Goal: Contribute content: Contribute content

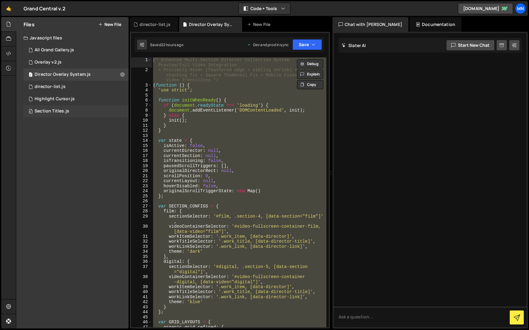
click at [50, 112] on div "Section Titles.js" at bounding box center [52, 112] width 35 height 6
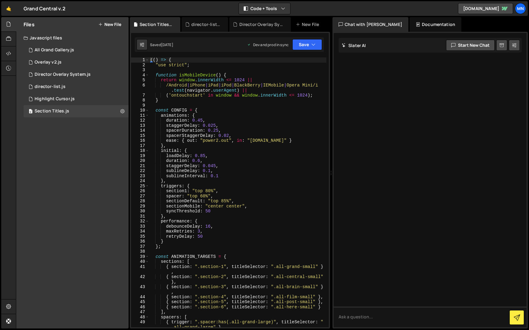
click at [152, 60] on div "(( ) => { "use strict" ; function isMobileDevice ( ) { return window . innerWid…" at bounding box center [237, 200] width 177 height 285
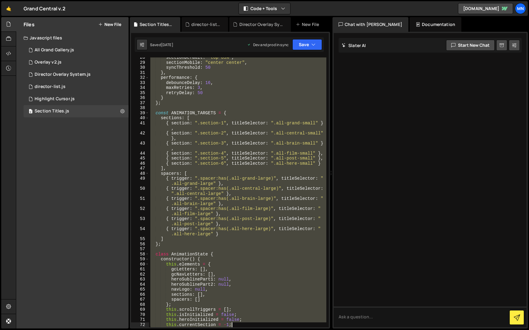
drag, startPoint x: 150, startPoint y: 59, endPoint x: 314, endPoint y: 281, distance: 276.4
click at [329, 324] on div "/* Enhanced Multi-Section Director Collection System - with Preview/Full Video …" at bounding box center [230, 180] width 200 height 297
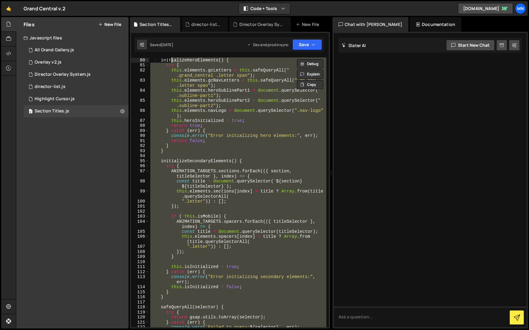
scroll to position [378, 0]
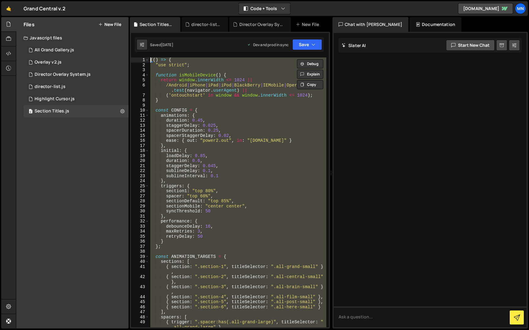
drag, startPoint x: 176, startPoint y: 324, endPoint x: 154, endPoint y: -10, distance: 335.1
click at [154, 0] on html "Projects [GEOGRAPHIC_DATA] Blog [GEOGRAPHIC_DATA] Projects Your Teams Invite te…" at bounding box center [264, 165] width 529 height 330
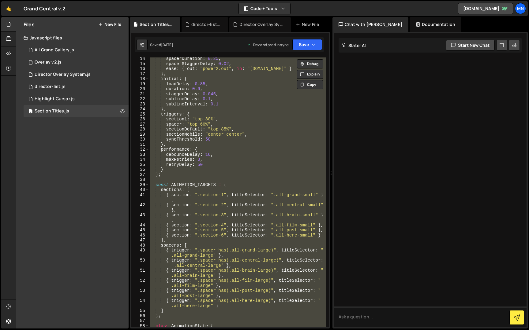
scroll to position [72, 0]
click at [279, 215] on div "spacerDuration : 0.25 , spacerStaggerDelay : 0.02 , ease : { out : "power2.out"…" at bounding box center [237, 193] width 177 height 270
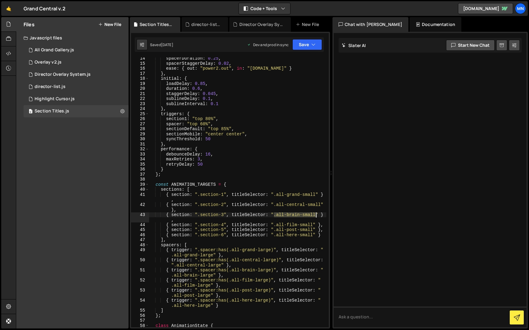
drag, startPoint x: 274, startPoint y: 214, endPoint x: 316, endPoint y: 215, distance: 42.2
click at [316, 215] on div "spacerDuration : 0.25 , spacerStaggerDelay : 0.02 , ease : { out : "power2.out"…" at bounding box center [237, 196] width 177 height 280
drag, startPoint x: 229, startPoint y: 271, endPoint x: 272, endPoint y: 271, distance: 42.5
click at [271, 271] on div "spacerDuration : 0.25 , spacerStaggerDelay : 0.02 , ease : { out : "power2.out"…" at bounding box center [237, 196] width 177 height 280
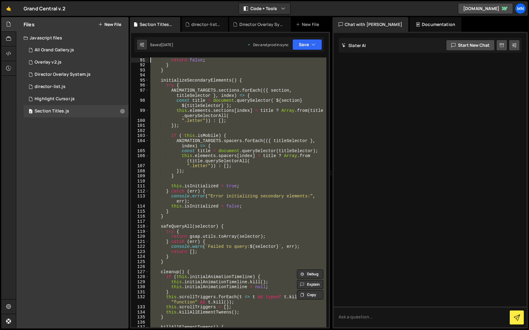
scroll to position [0, 0]
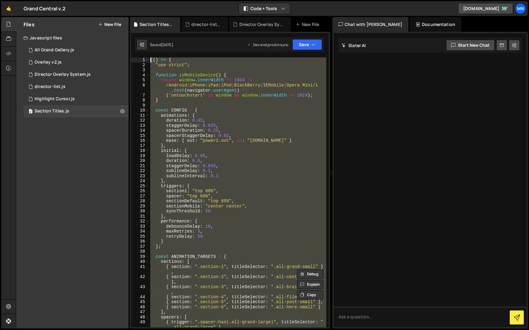
drag, startPoint x: 176, startPoint y: 324, endPoint x: 104, endPoint y: -11, distance: 342.7
click at [104, 0] on html "Projects [GEOGRAPHIC_DATA] Blog [GEOGRAPHIC_DATA] Projects Your Teams Invite te…" at bounding box center [264, 165] width 529 height 330
paste textarea "})()"
type textarea "})();"
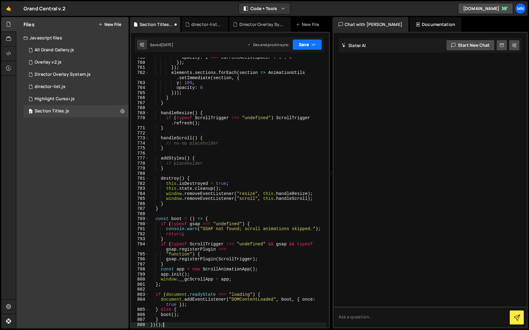
click at [302, 45] on button "Save" at bounding box center [307, 44] width 30 height 11
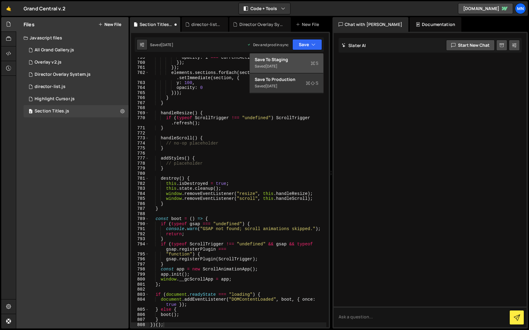
click at [296, 57] on div "Save to Staging S" at bounding box center [287, 60] width 64 height 6
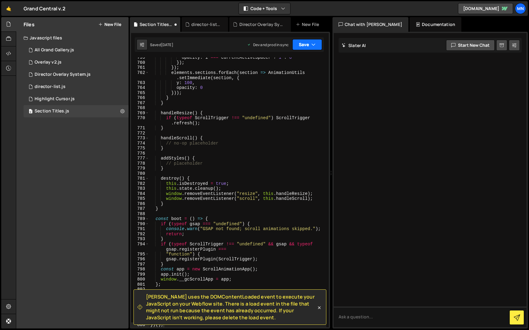
click at [307, 40] on button "Save" at bounding box center [307, 44] width 30 height 11
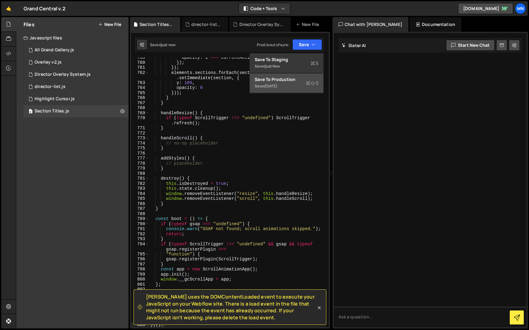
click at [296, 86] on div "Saved [DATE]" at bounding box center [287, 86] width 64 height 7
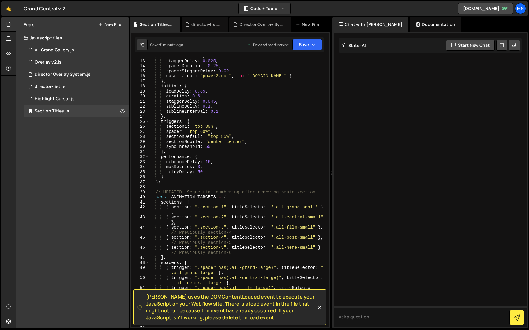
scroll to position [66, 0]
click at [51, 88] on div "director-list.js" at bounding box center [50, 87] width 31 height 6
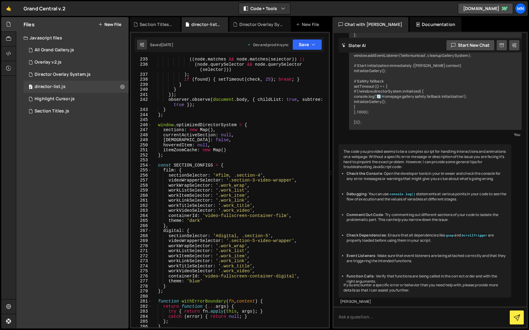
scroll to position [1270, 0]
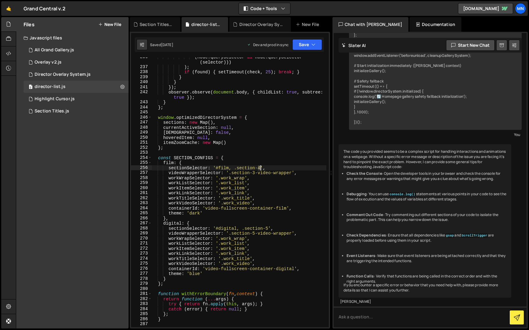
click at [260, 167] on div "( node . querySelector && node . querySelector ( selector ))) ) ; if ( found ) …" at bounding box center [238, 196] width 175 height 285
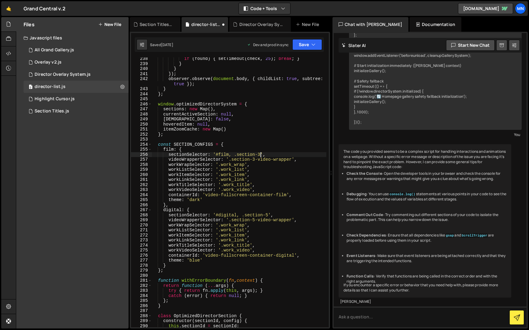
scroll to position [1288, 0]
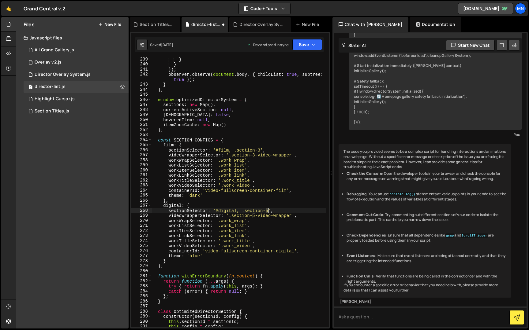
drag, startPoint x: 266, startPoint y: 210, endPoint x: 271, endPoint y: 208, distance: 5.5
click at [268, 210] on div "} } }) ; observer . observe ( document . body , { childList : true , subtree : …" at bounding box center [238, 197] width 175 height 280
click at [255, 215] on div "} } }) ; observer . observe ( document . body , { childList : true , subtree : …" at bounding box center [238, 197] width 175 height 280
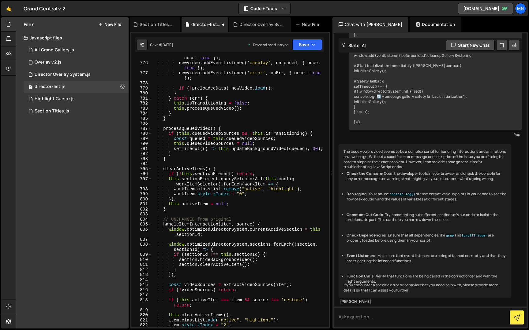
scroll to position [4211, 0]
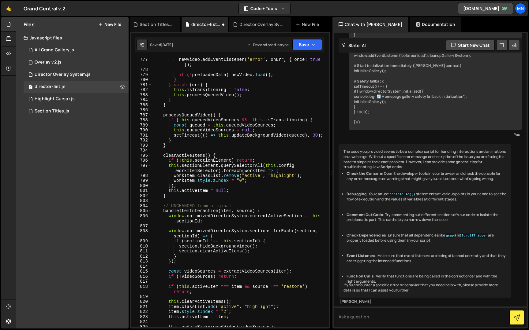
type textarea "videoWrapperSelector: '.section-4-video-wrapper',"
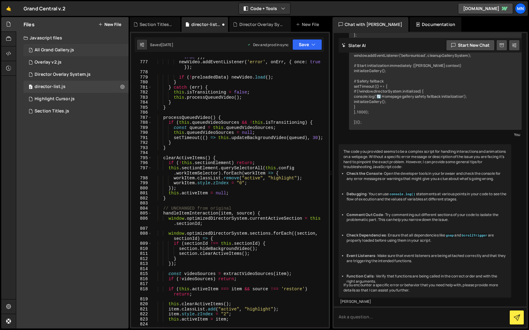
click at [52, 47] on div "1 All Grand Gallery.js 0" at bounding box center [76, 50] width 105 height 12
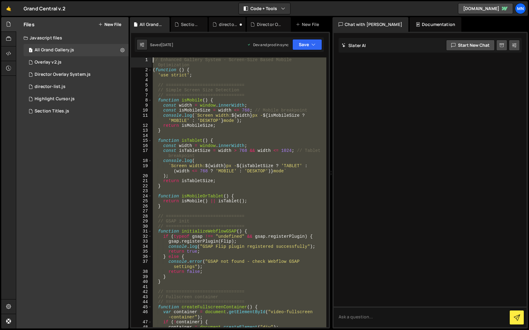
scroll to position [0, 0]
drag, startPoint x: 174, startPoint y: 292, endPoint x: 145, endPoint y: -11, distance: 304.6
click at [145, 0] on html "Projects [GEOGRAPHIC_DATA] Blog [GEOGRAPHIC_DATA] Projects Your Teams Invite te…" at bounding box center [264, 165] width 529 height 330
type textarea "// Enhanced Gallery System - Screen-Size Based Mobile Optimization (function ()…"
drag, startPoint x: 65, startPoint y: 77, endPoint x: 150, endPoint y: 73, distance: 85.1
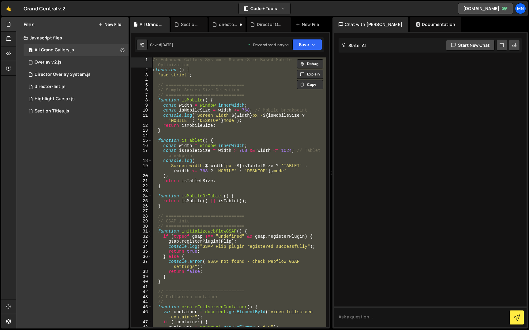
click at [65, 77] on div "Director Overlay System.js" at bounding box center [63, 75] width 56 height 6
